Goal: Obtain resource: Obtain resource

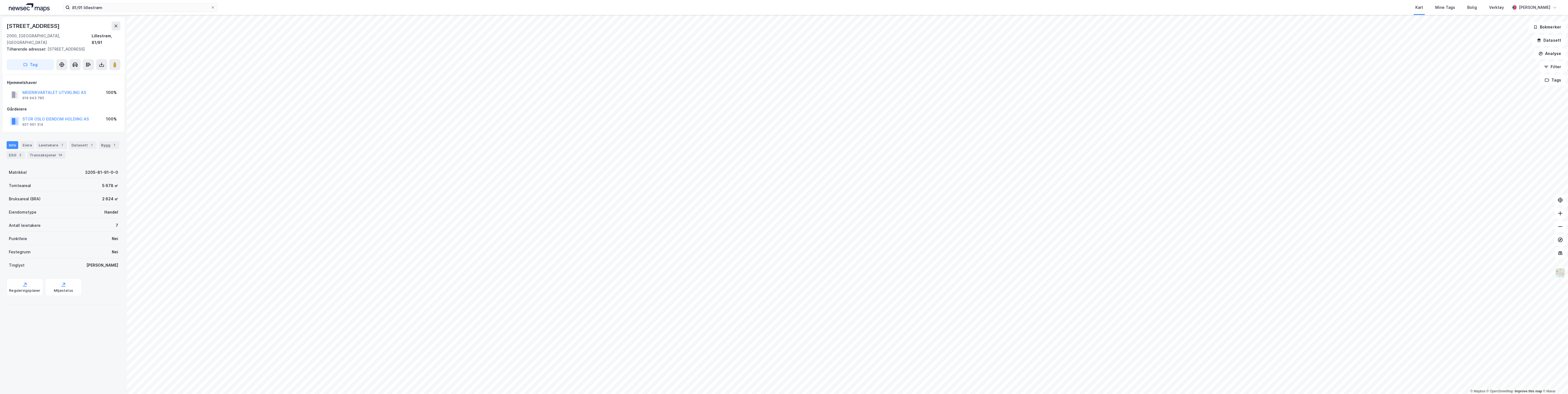
click at [92, 19] on div "[STREET_ADDRESS], 81/91 Tilhørende adresser: [STREET_ADDRESS] Tag" at bounding box center [63, 46] width 122 height 57
click at [81, 6] on input "81/91 lillestrøm" at bounding box center [140, 7] width 141 height 9
click at [75, 8] on input "81/91 lillestrøm" at bounding box center [140, 7] width 141 height 9
click at [79, 5] on input "81/91 lillestrøm" at bounding box center [140, 7] width 141 height 9
type input "81/106 lillestrøm"
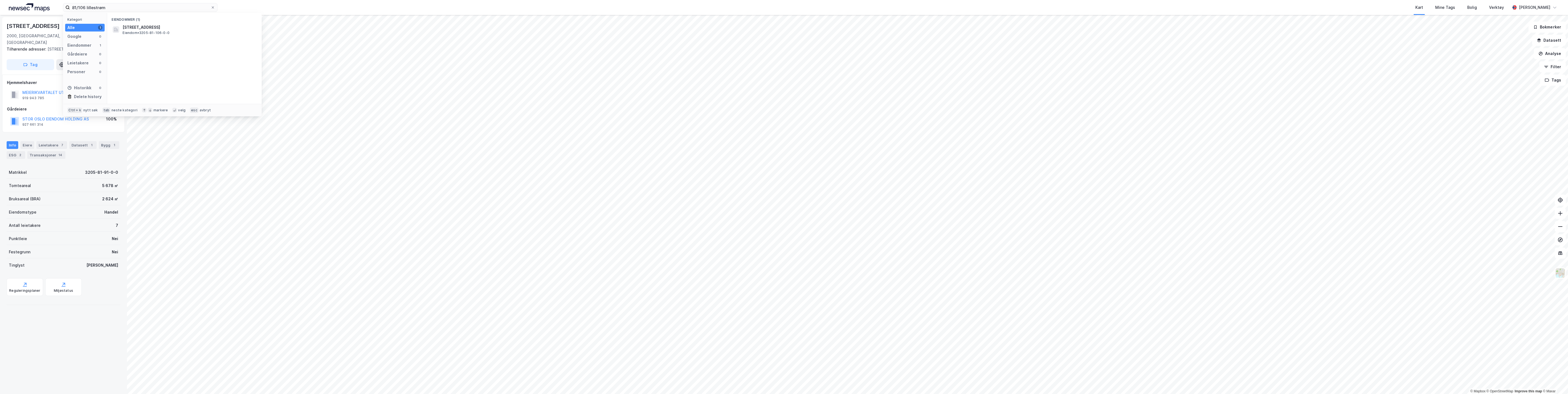
click at [145, 29] on span "[STREET_ADDRESS]" at bounding box center [189, 27] width 133 height 7
click at [100, 62] on icon at bounding box center [101, 65] width 5 height 5
click at [86, 74] on div "Last ned grunnbok" at bounding box center [74, 76] width 32 height 4
